Goal: Information Seeking & Learning: Learn about a topic

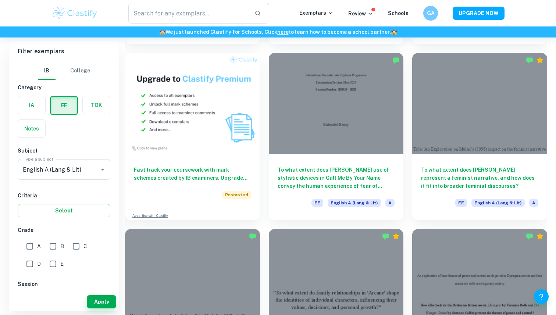
scroll to position [341, 0]
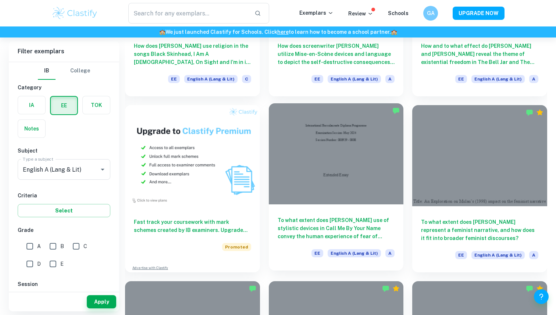
click at [305, 220] on h6 "To what extent does [PERSON_NAME] use of stylistic devices in Call Me By Your N…" at bounding box center [336, 228] width 117 height 24
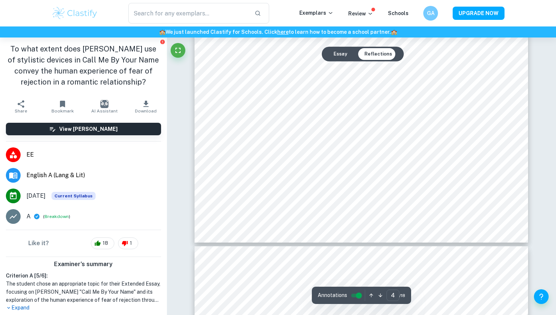
type input "5"
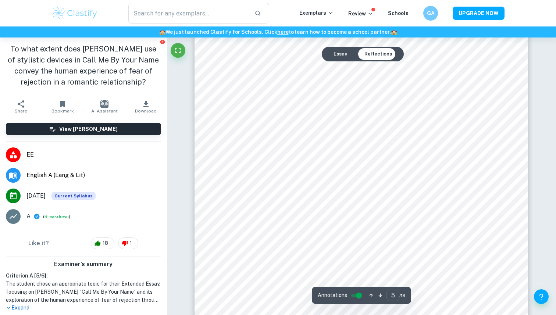
scroll to position [2053, 0]
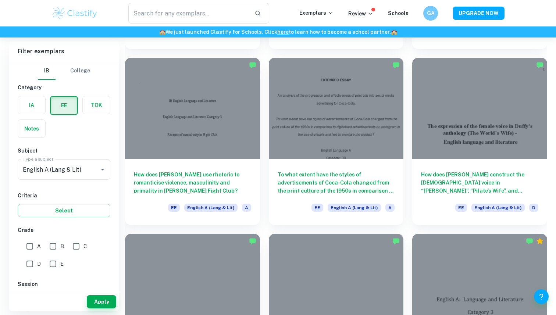
scroll to position [740, 0]
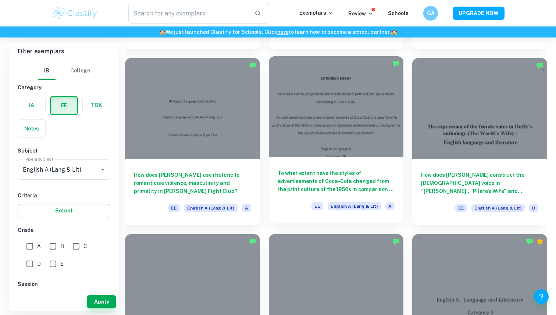
click at [294, 185] on h6 "To what extent have the styles of advertisements of Coca-Cola changed from the …" at bounding box center [336, 181] width 117 height 24
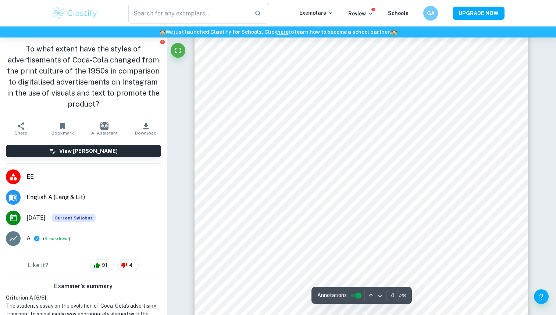
scroll to position [1716, 0]
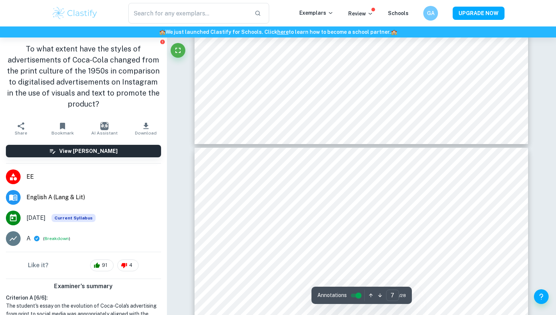
type input "8"
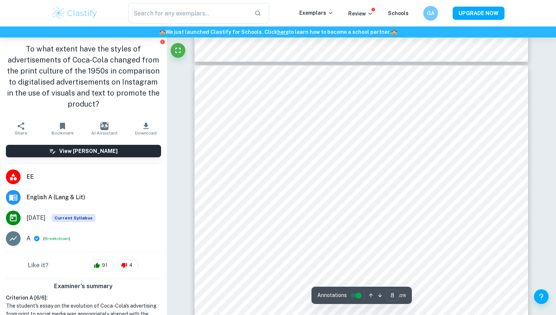
scroll to position [3444, 0]
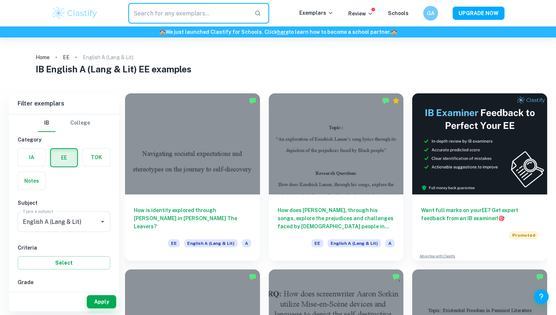
click at [165, 21] on input "text" at bounding box center [188, 13] width 120 height 21
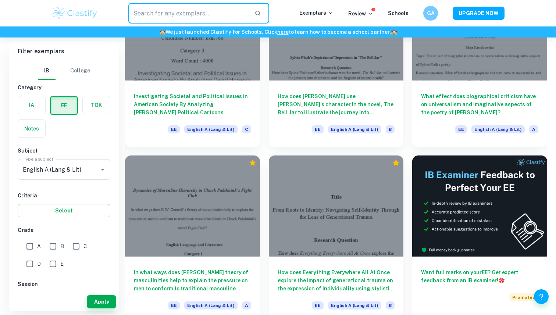
scroll to position [2769, 0]
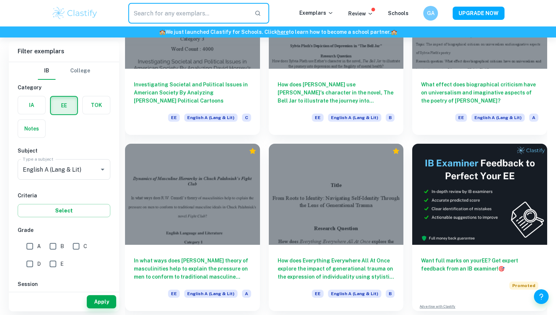
click at [410, 143] on div "Want full marks on your EE ? Get expert feedback from an IB examiner! 🎯 Promote…" at bounding box center [476, 223] width 144 height 176
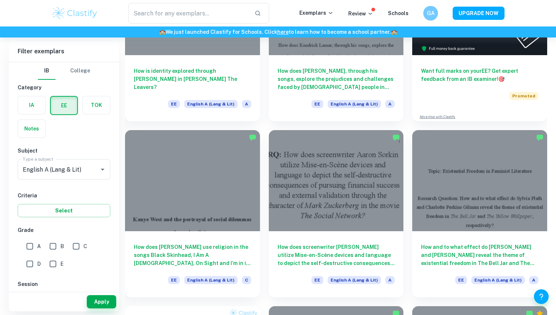
scroll to position [0, 0]
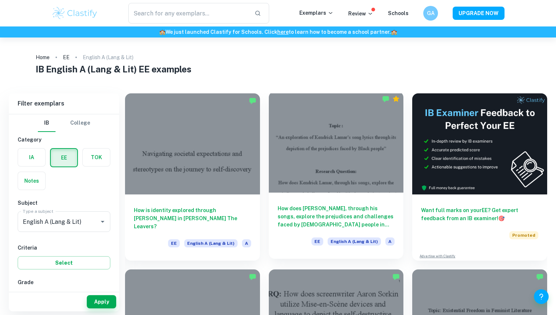
click at [298, 216] on h6 "How does [PERSON_NAME], through his songs, explore the prejudices and challenge…" at bounding box center [336, 217] width 117 height 24
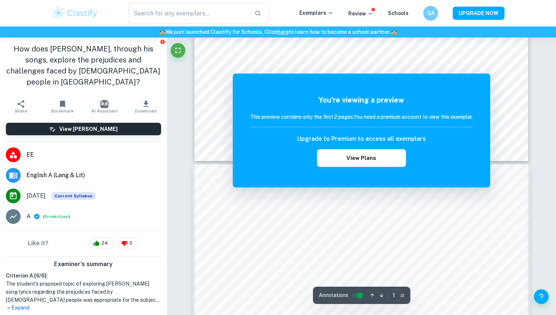
scroll to position [310, 0]
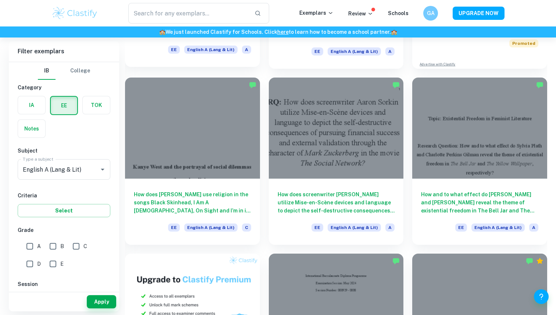
scroll to position [178, 0]
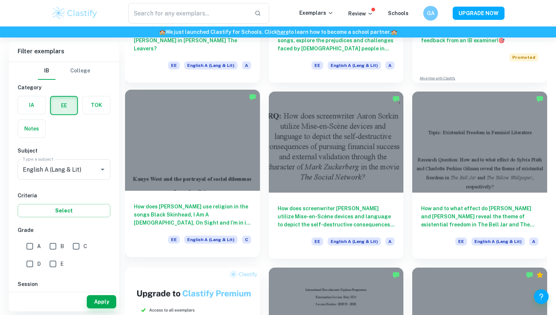
click at [188, 205] on h6 "How does [PERSON_NAME] use religion in the songs Black Skinhead, I Am A [DEMOGR…" at bounding box center [192, 215] width 117 height 24
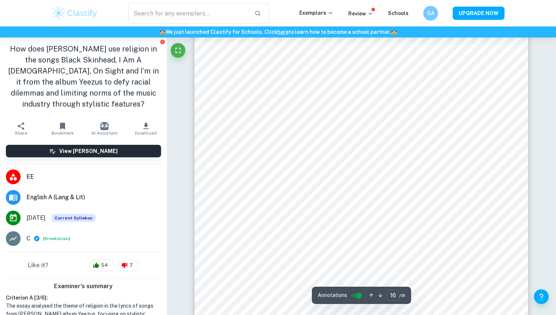
scroll to position [7352, 0]
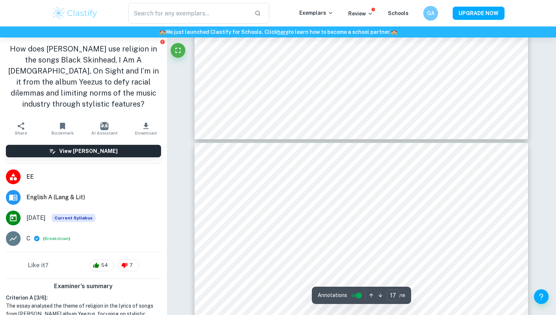
type input "18"
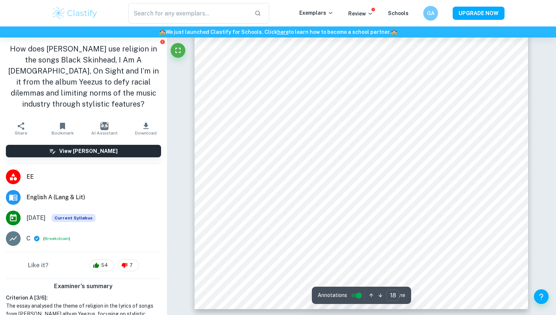
scroll to position [8498, 0]
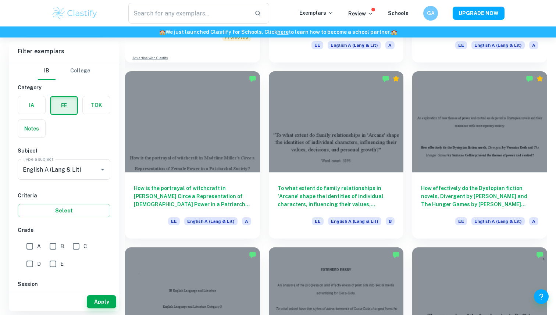
scroll to position [550, 0]
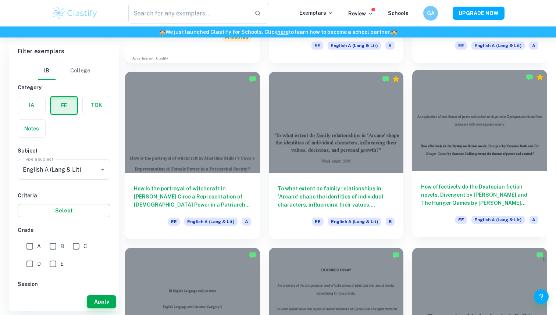
click at [492, 190] on h6 "How effectively do the Dystopian fiction novels, Divergent by [PERSON_NAME] and…" at bounding box center [479, 195] width 117 height 24
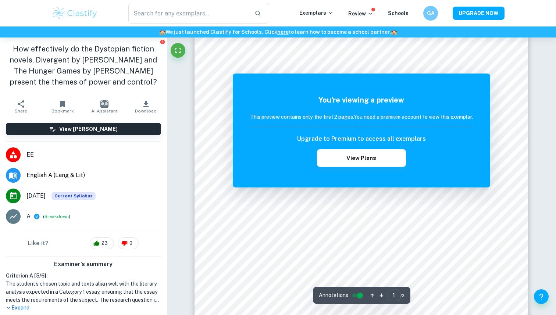
scroll to position [16, 0]
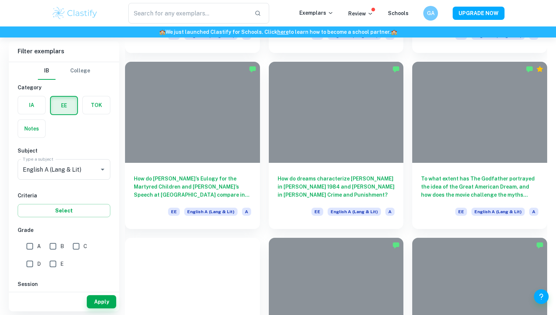
scroll to position [1018, 0]
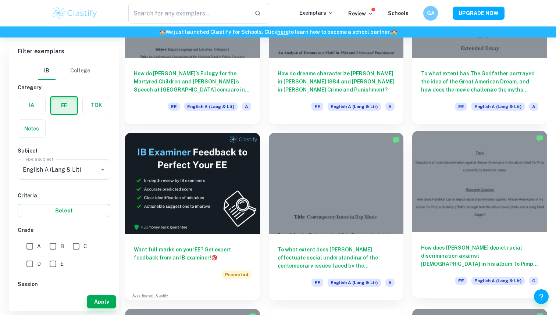
click at [462, 241] on div "How does [PERSON_NAME] depict racial discrimination against [DEMOGRAPHIC_DATA] …" at bounding box center [479, 265] width 135 height 66
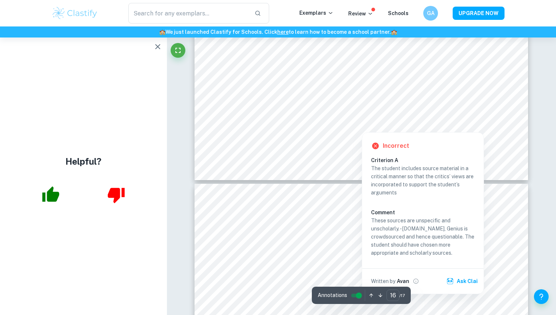
scroll to position [7047, 0]
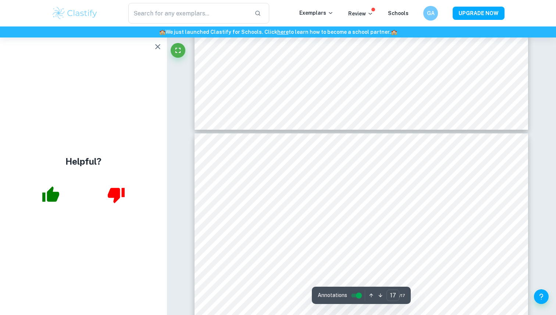
type input "16"
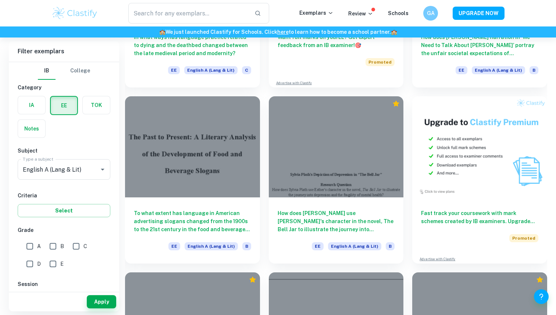
scroll to position [2099, 0]
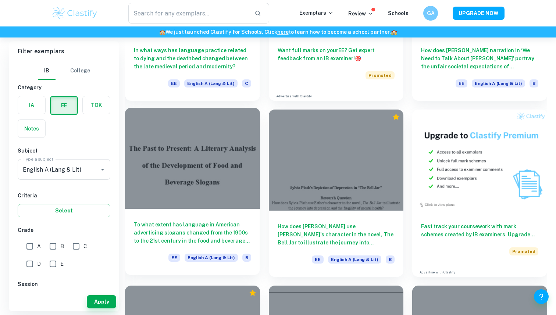
click at [242, 227] on h6 "To what extent has language in American advertising slogans changed from the 19…" at bounding box center [192, 233] width 117 height 24
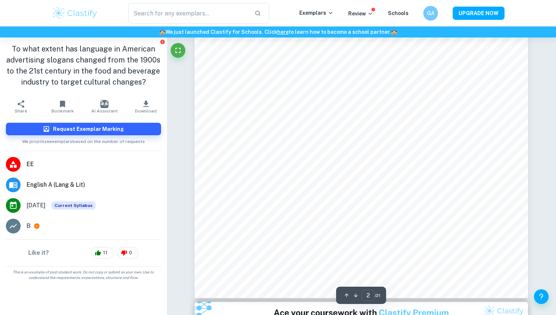
scroll to position [538, 0]
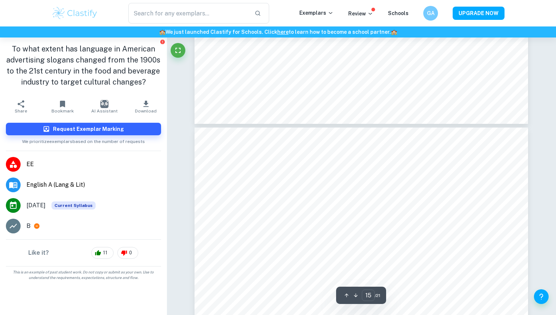
type input "16"
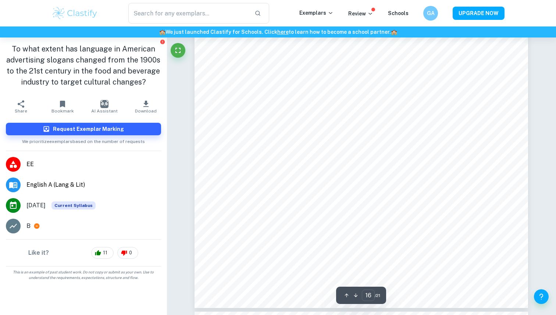
scroll to position [7663, 0]
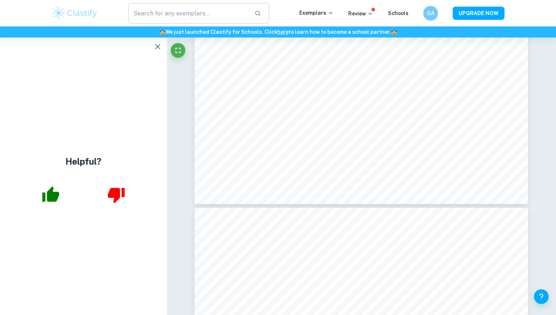
click at [163, 11] on input "text" at bounding box center [188, 13] width 120 height 21
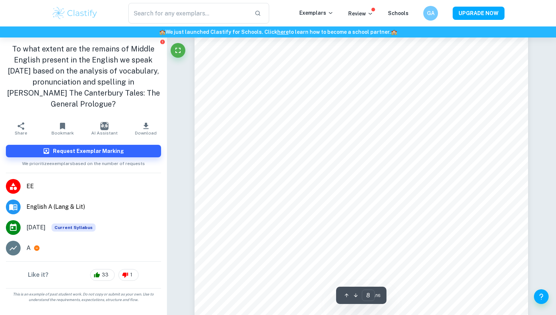
scroll to position [3656, 0]
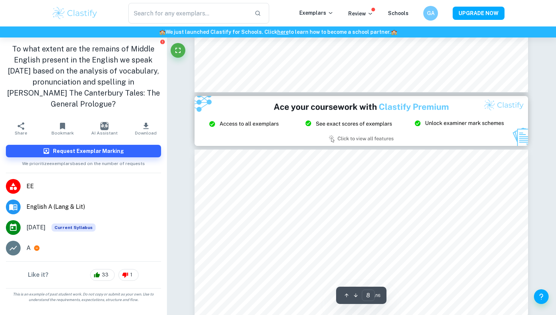
type input "9"
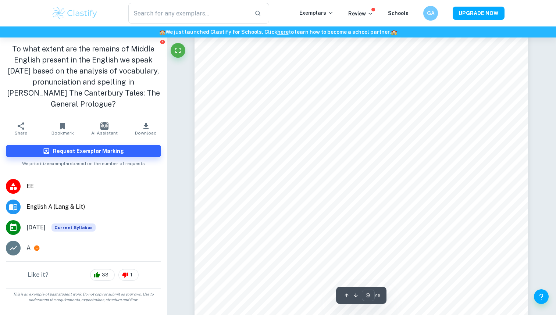
scroll to position [3993, 0]
